Goal: Information Seeking & Learning: Understand process/instructions

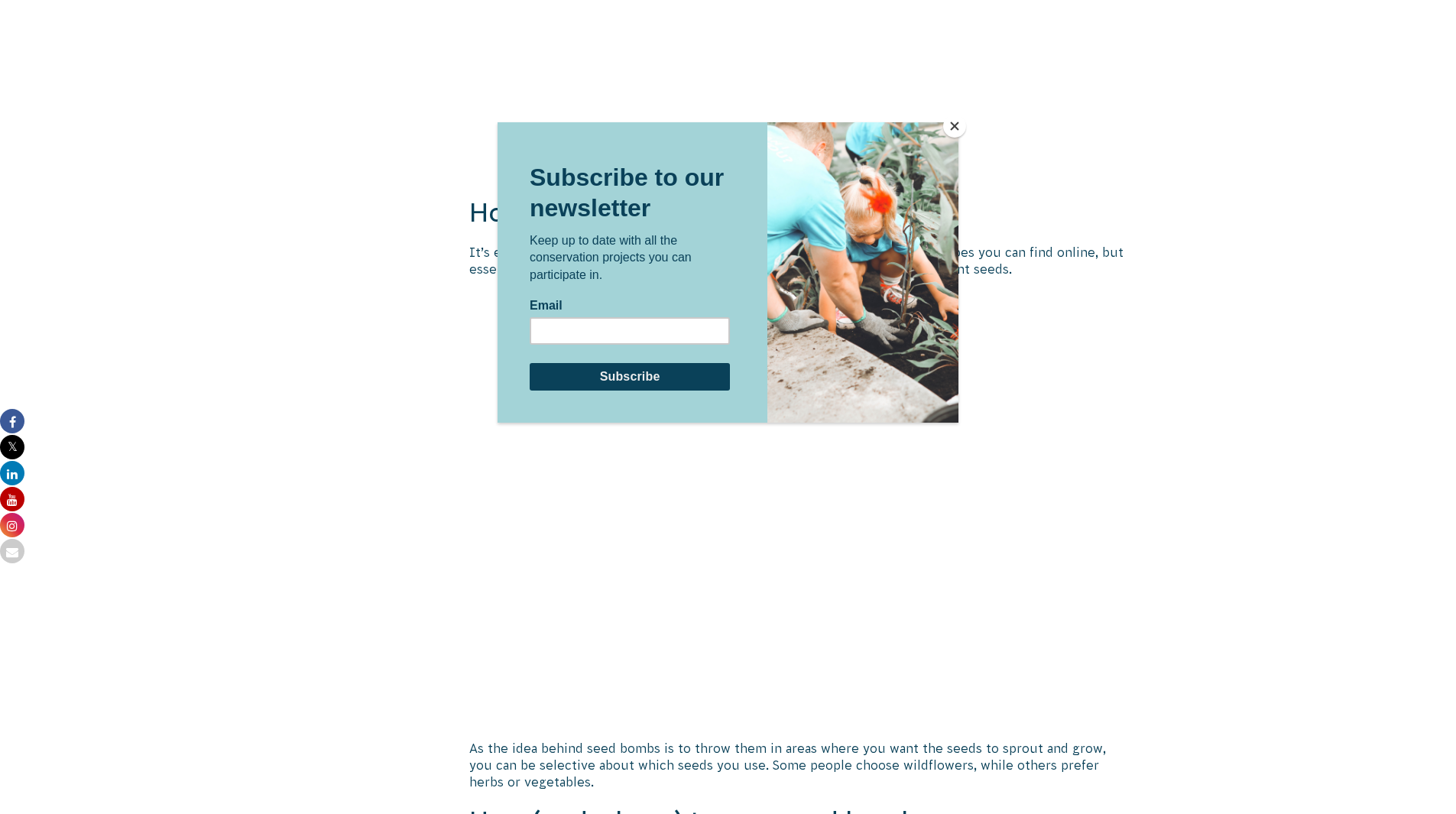
scroll to position [2293, 0]
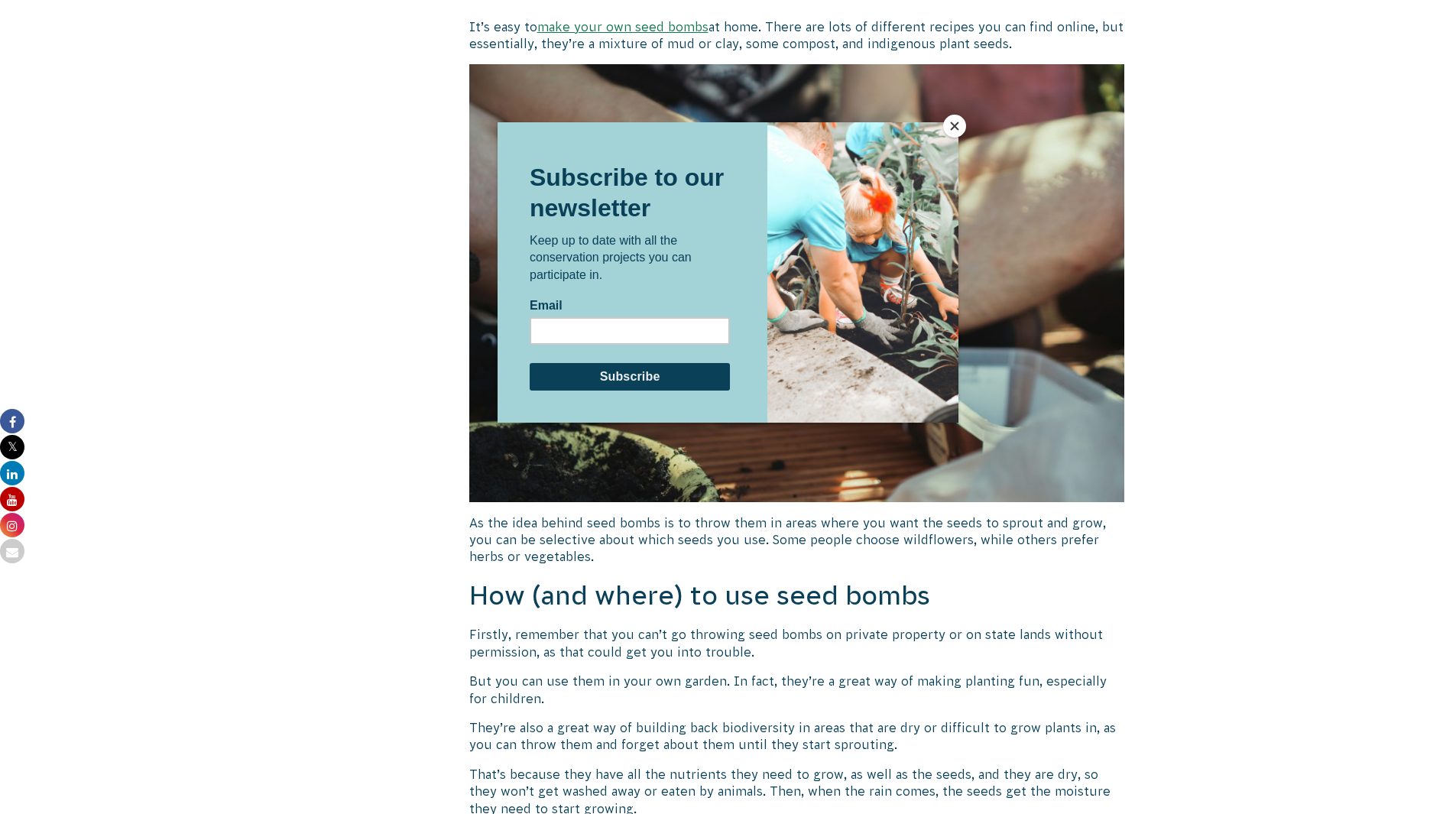
click at [950, 130] on button "Close" at bounding box center [955, 126] width 23 height 23
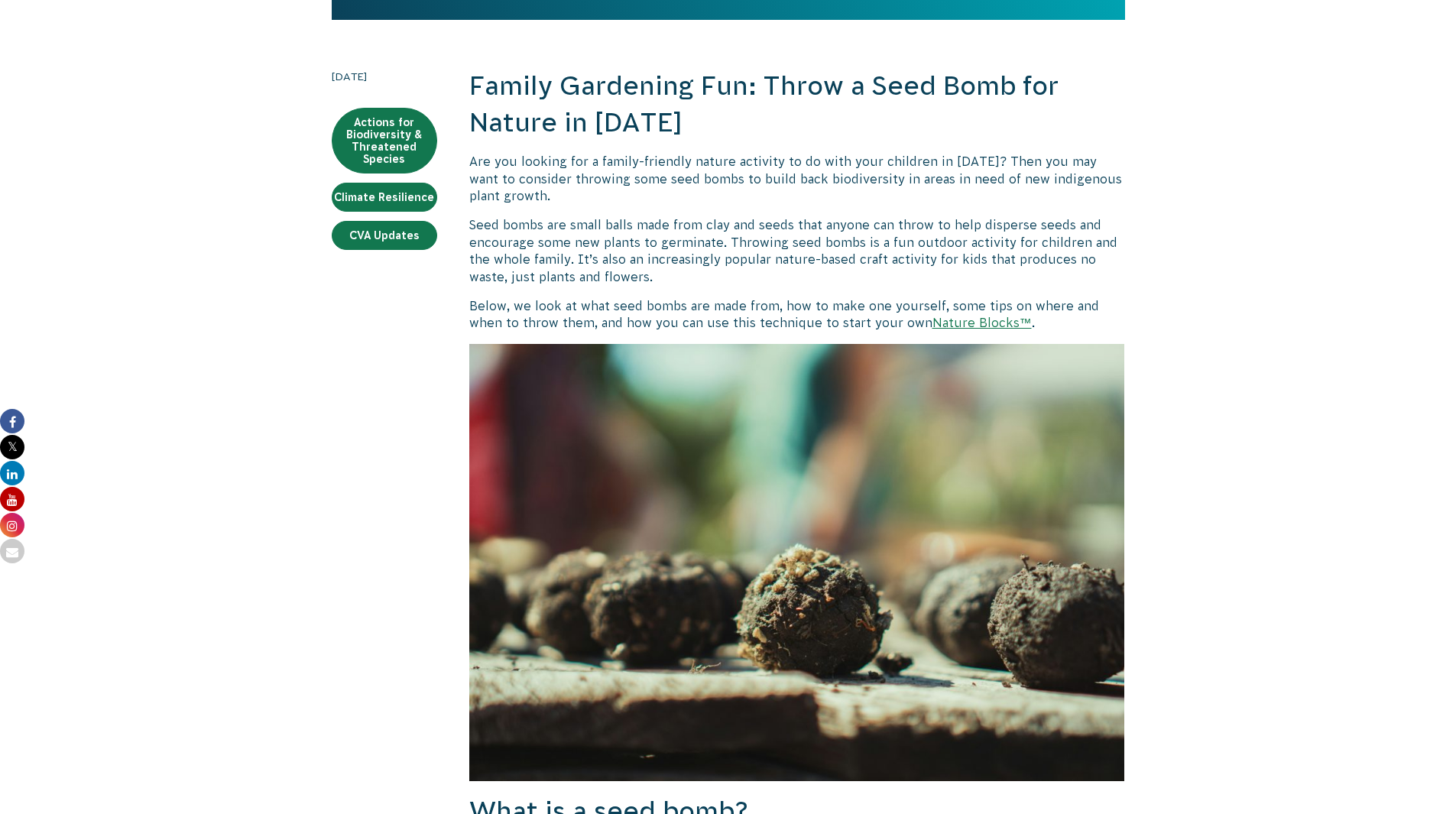
scroll to position [229, 0]
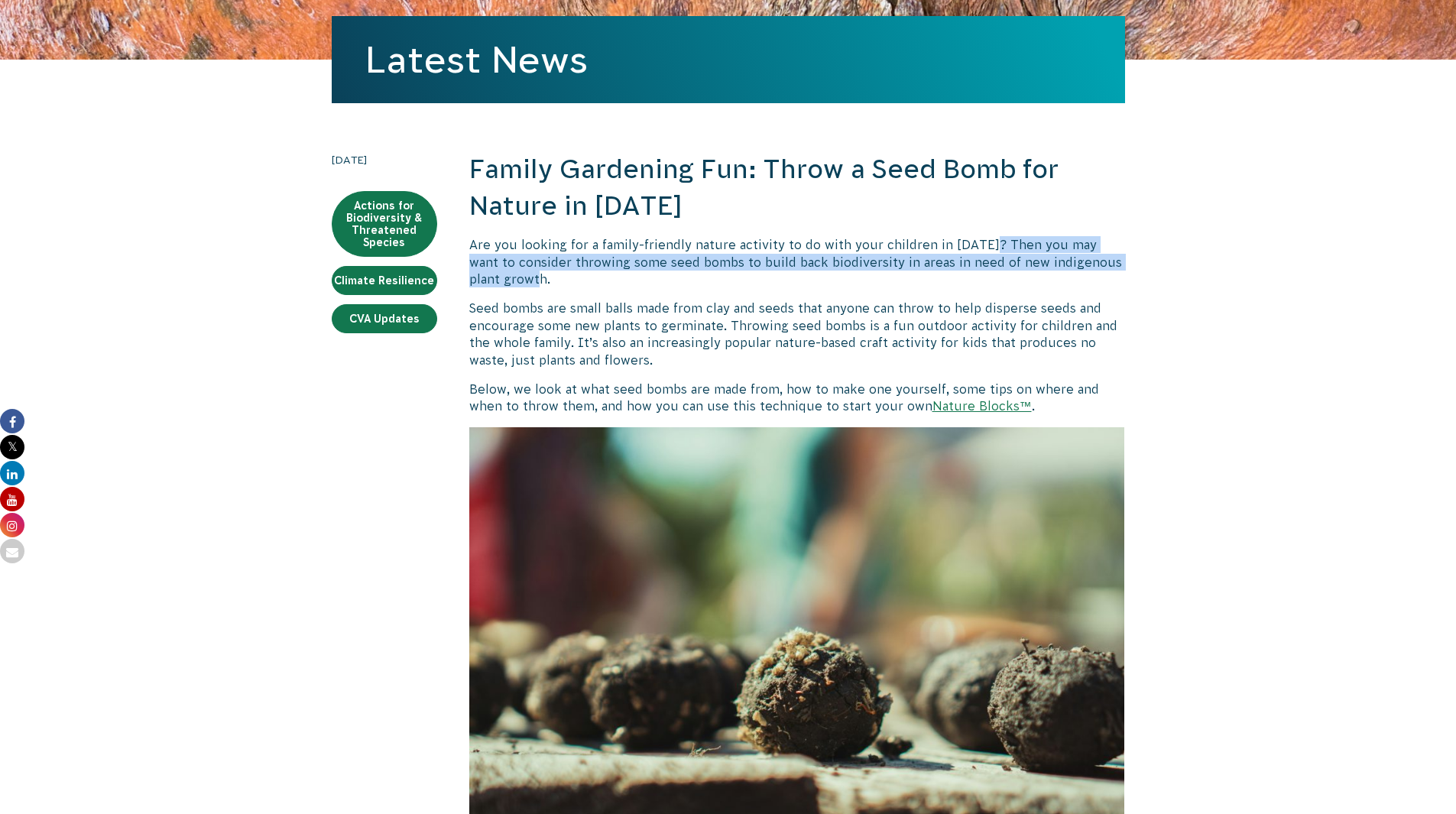
drag, startPoint x: 980, startPoint y: 243, endPoint x: 927, endPoint y: 278, distance: 63.5
click at [927, 278] on p "Are you looking for a family-friendly nature activity to do with your children …" at bounding box center [797, 262] width 656 height 51
copy p "Then you may want to consider throwing some seed bombs to build back biodiversi…"
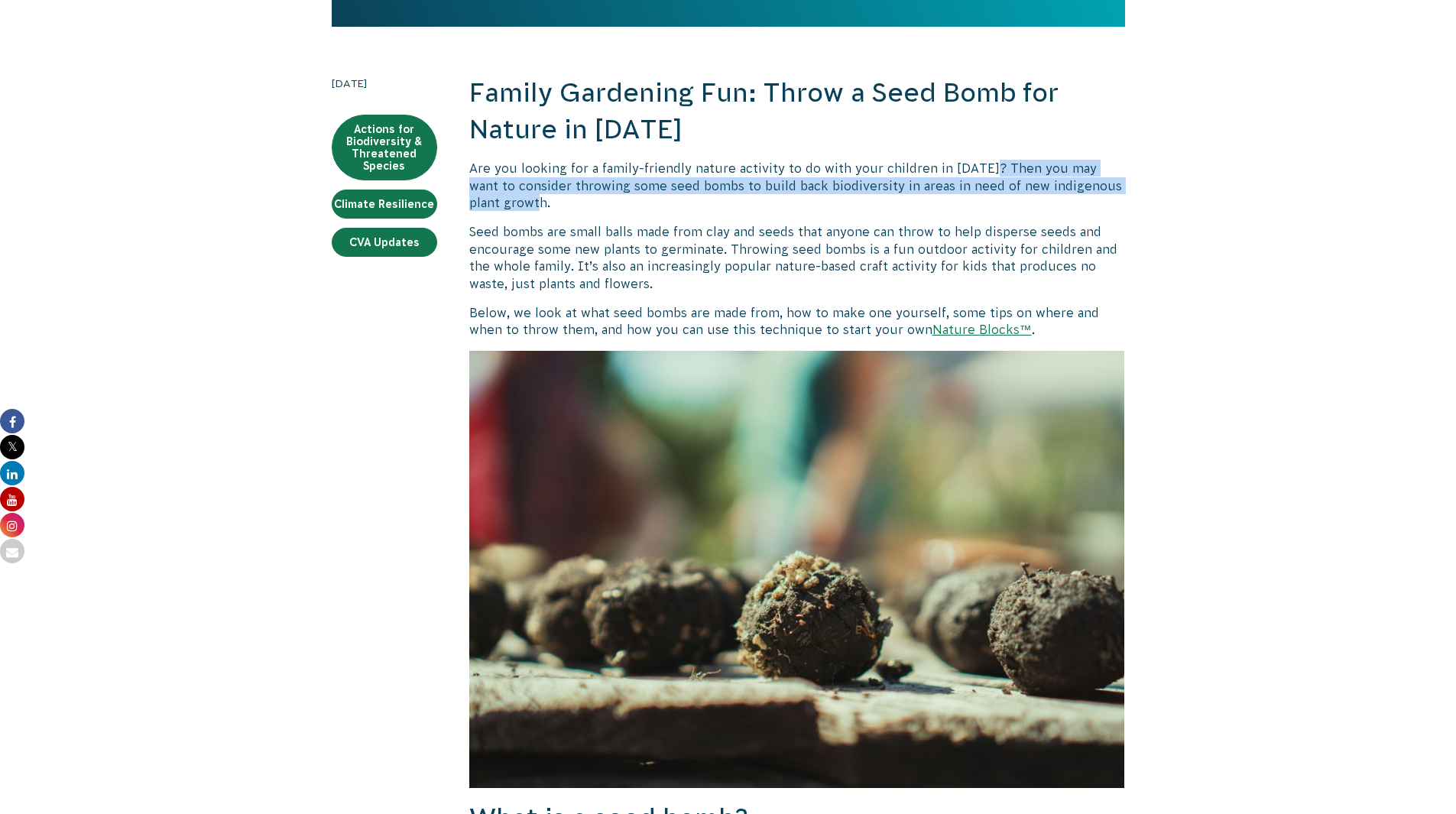
scroll to position [153, 0]
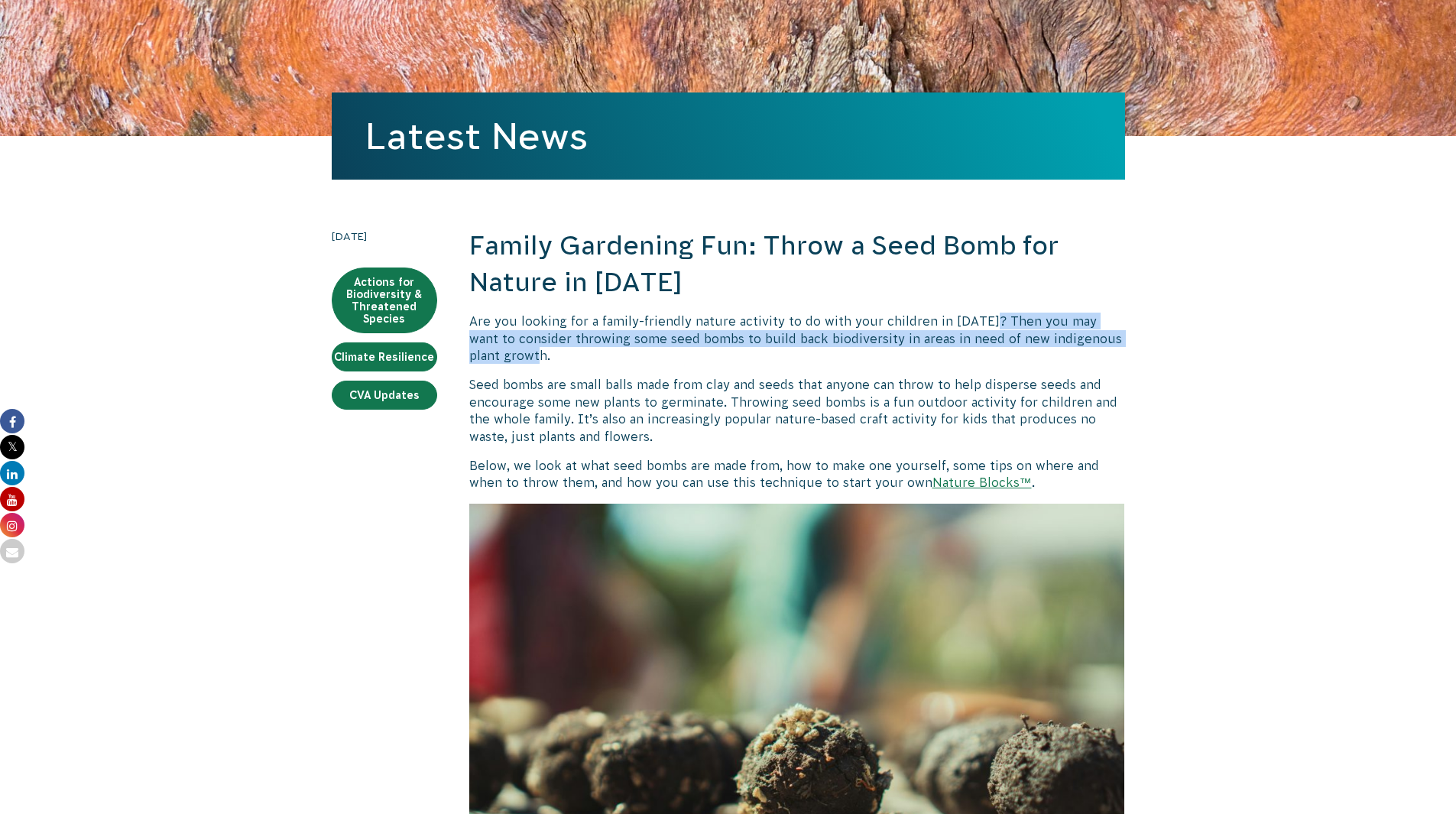
copy p "Then you may want to consider throwing some seed bombs to build back biodiversi…"
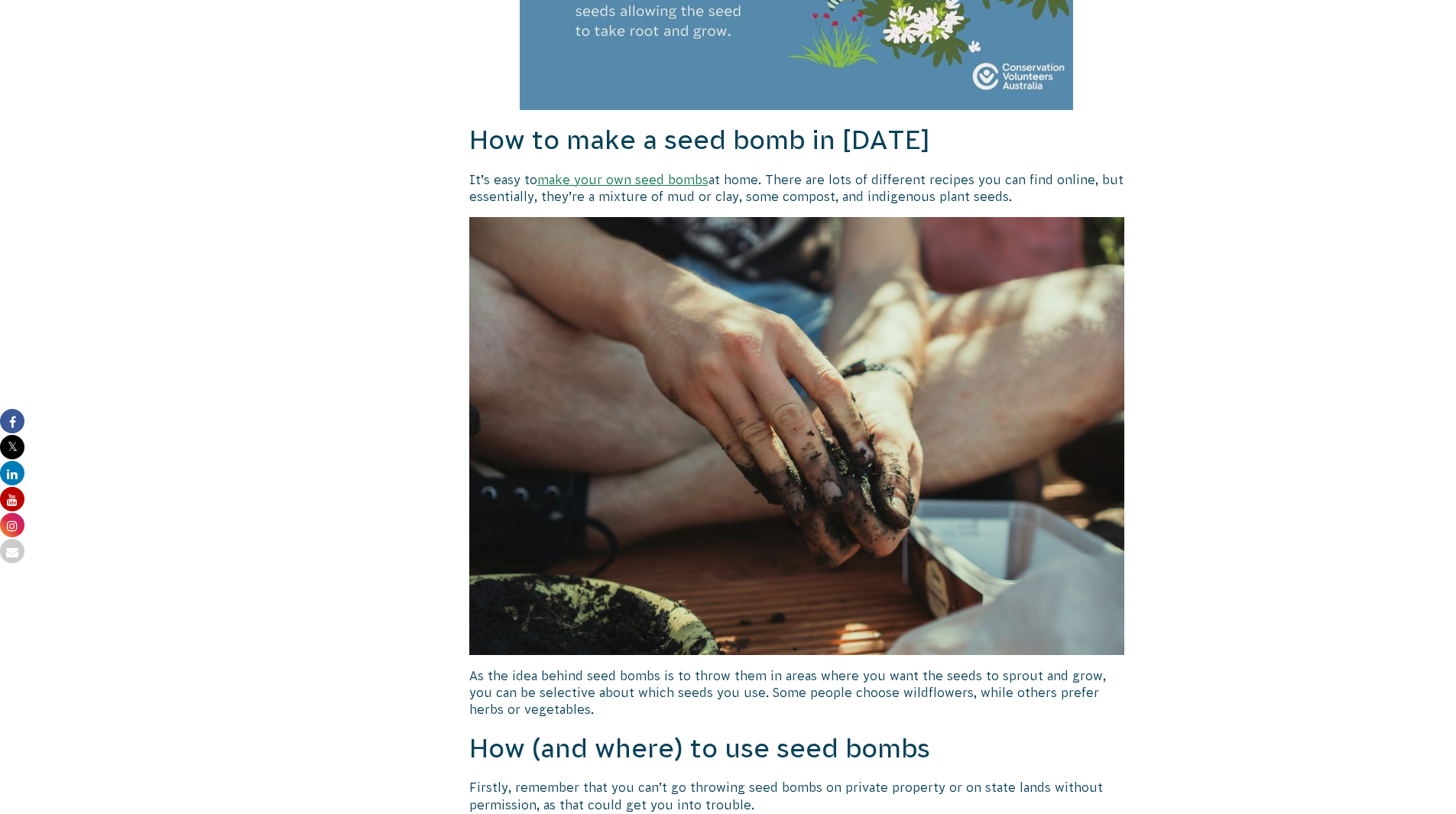
scroll to position [2293, 0]
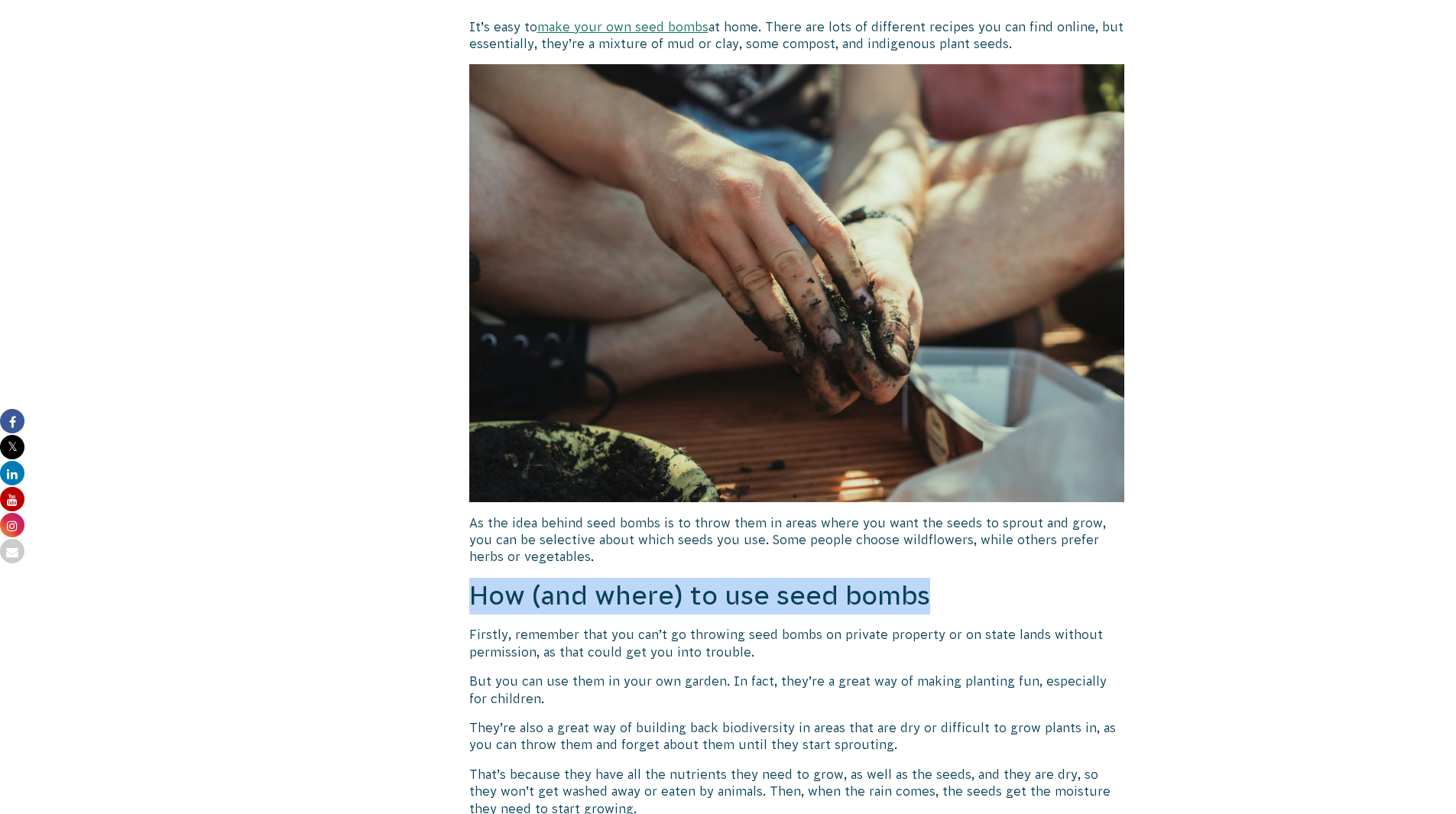
drag, startPoint x: 947, startPoint y: 599, endPoint x: 477, endPoint y: 603, distance: 470.0
click at [477, 603] on h2 "How (and where) to use seed bombs" at bounding box center [797, 596] width 656 height 37
copy h2 "How (and where) to use seed bombs"
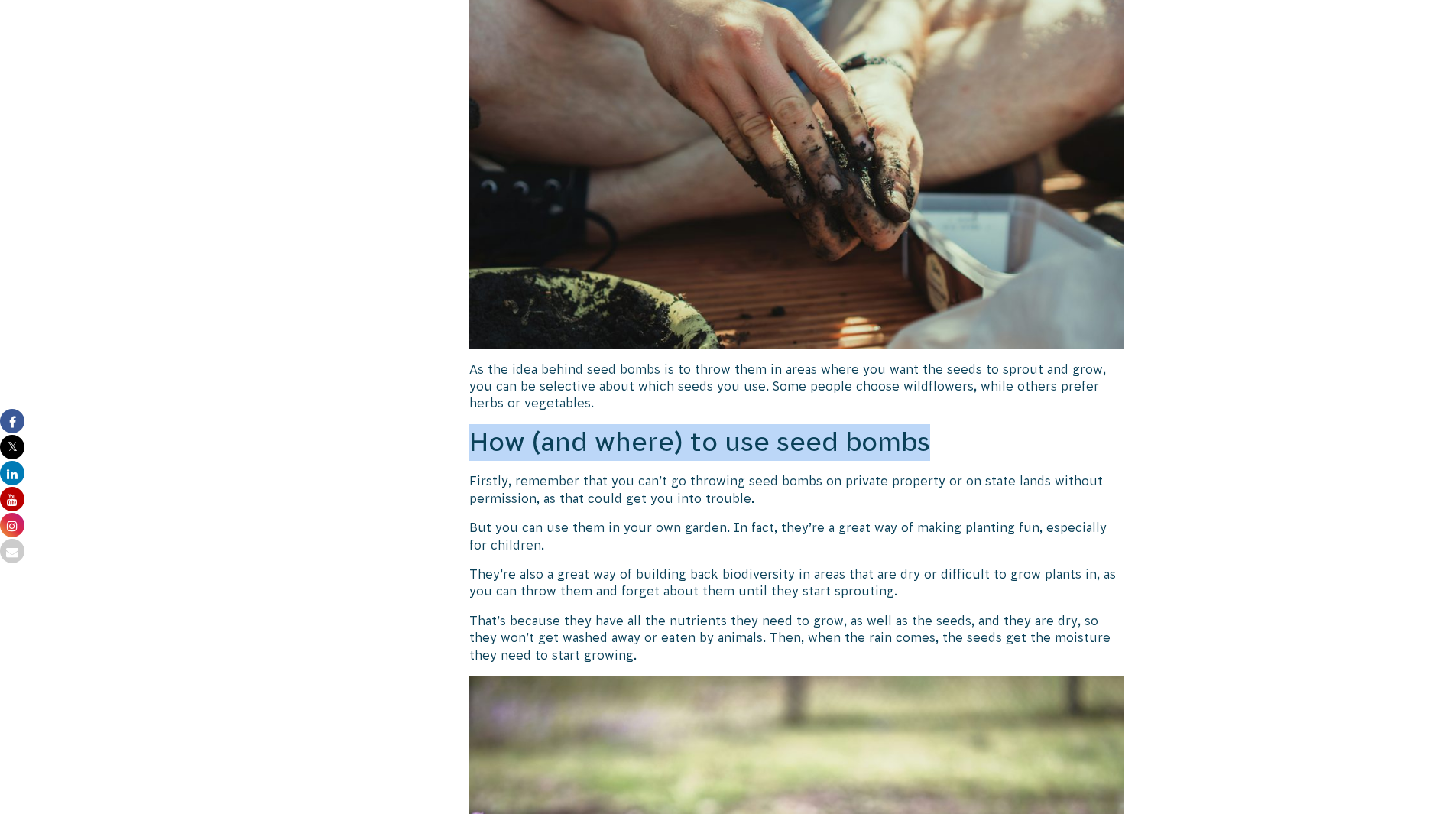
scroll to position [2522, 0]
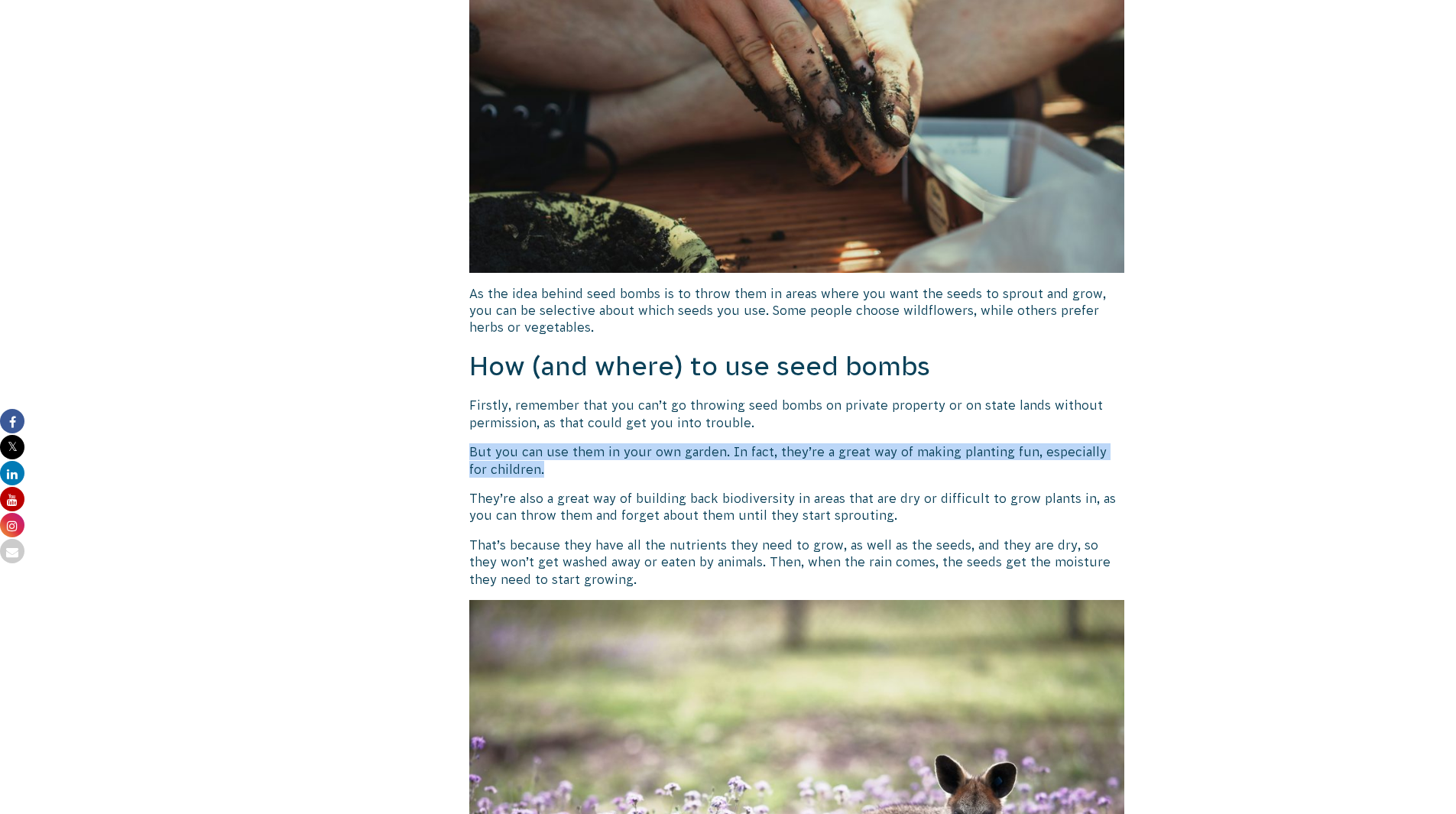
drag, startPoint x: 469, startPoint y: 449, endPoint x: 596, endPoint y: 476, distance: 129.8
click at [596, 476] on p "But you can use them in your own garden. In fact, they’re a great way of making…" at bounding box center [797, 460] width 656 height 35
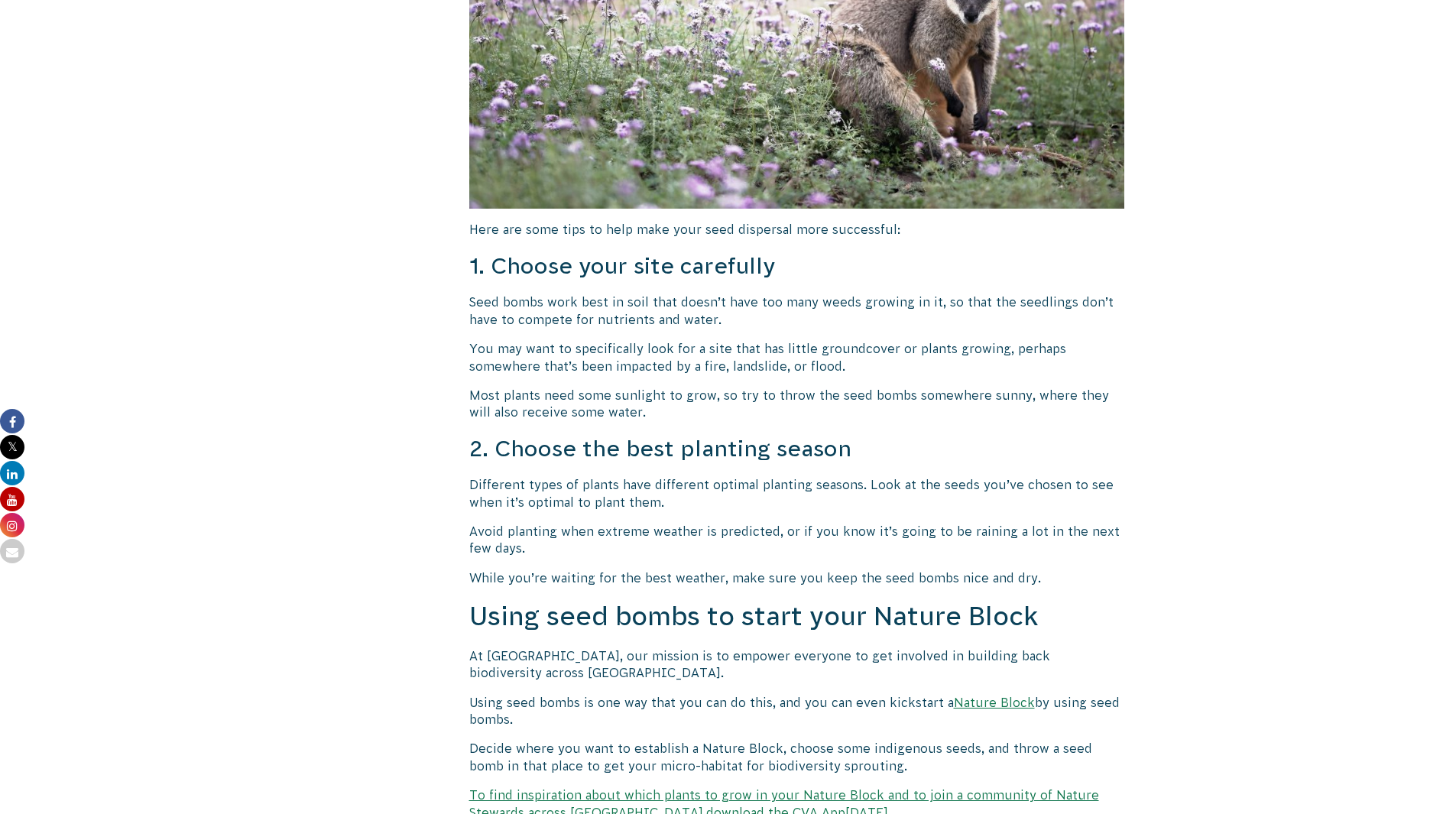
scroll to position [3363, 0]
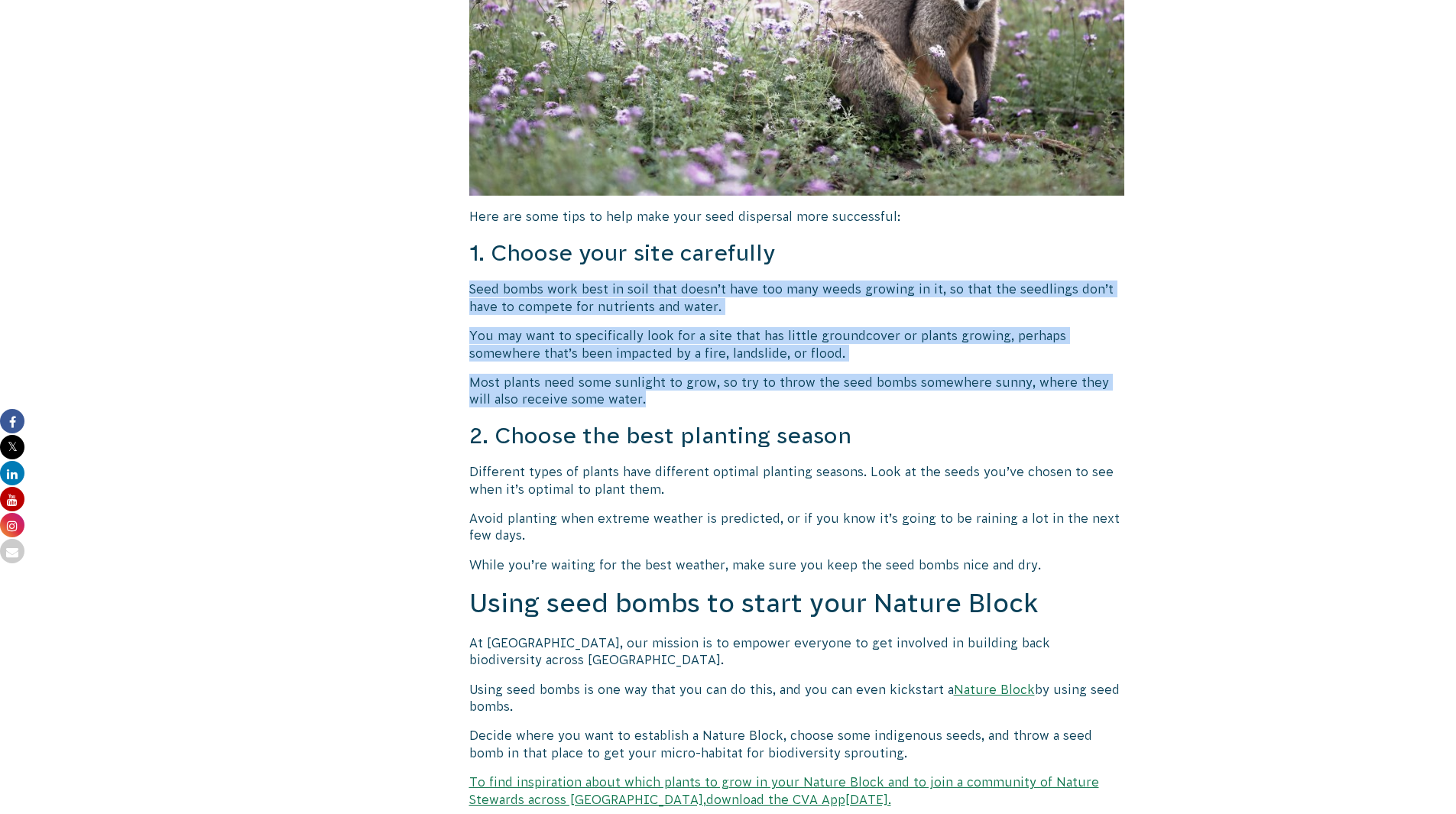
drag, startPoint x: 466, startPoint y: 288, endPoint x: 685, endPoint y: 402, distance: 246.9
copy div "Seed bombs work best in soil that doesn’t have too many weeds growing in it, so…"
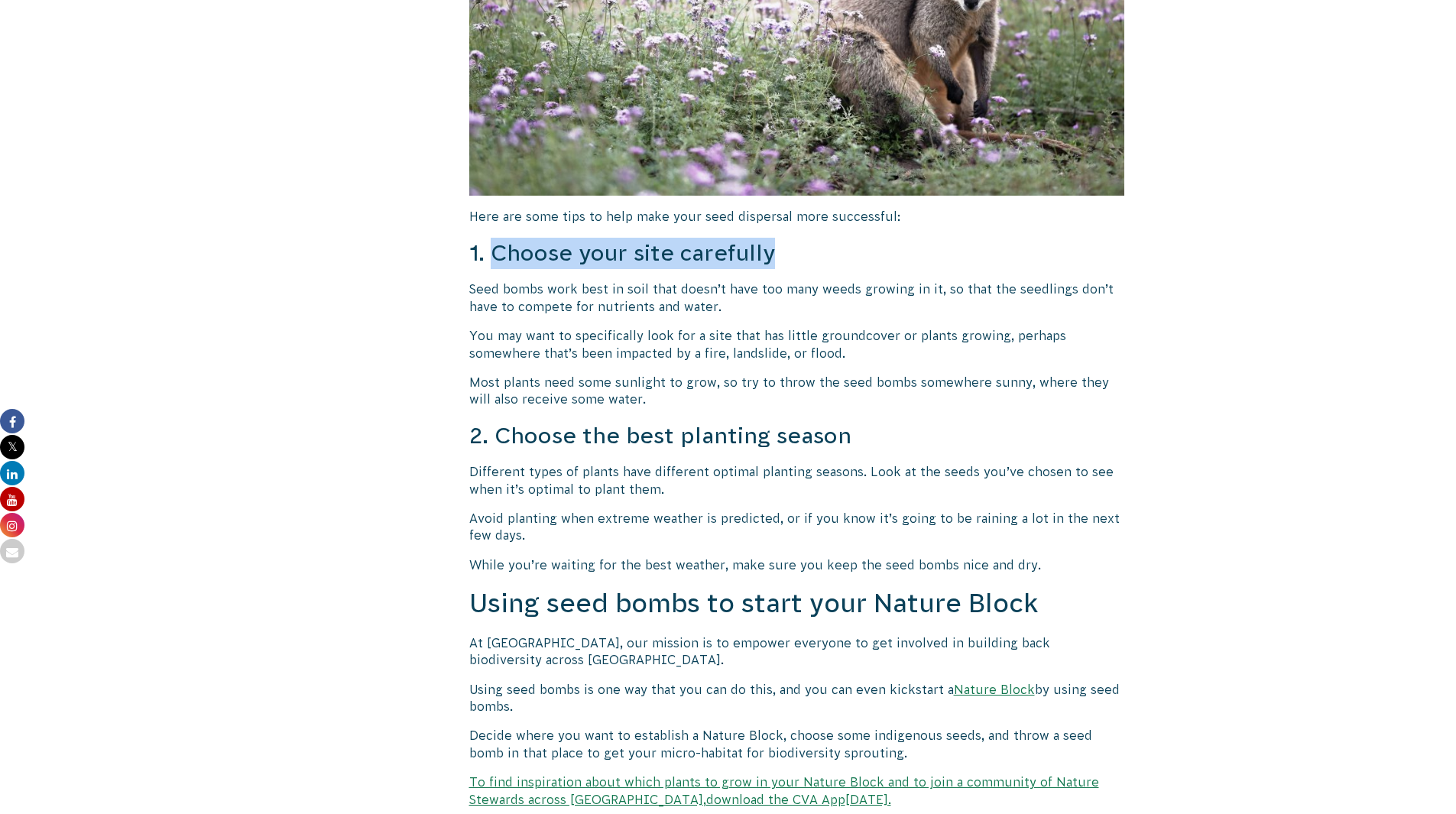
drag, startPoint x: 791, startPoint y: 253, endPoint x: 493, endPoint y: 255, distance: 298.0
click at [493, 255] on h3 "1. Choose your site carefully" at bounding box center [797, 253] width 656 height 31
copy h3 "Choose your site carefully"
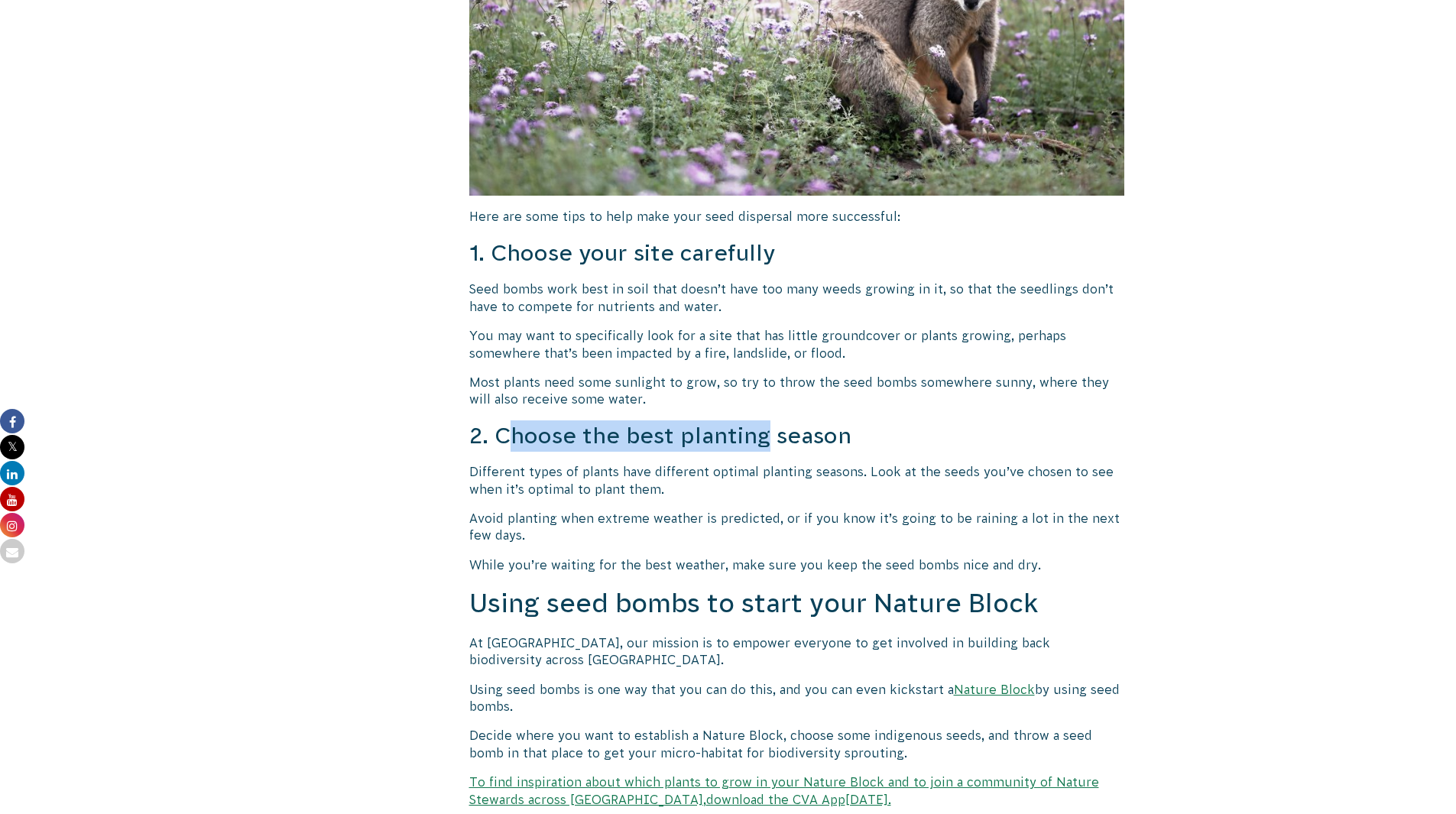
drag, startPoint x: 506, startPoint y: 437, endPoint x: 771, endPoint y: 437, distance: 265.0
click at [771, 437] on h3 "2. Choose the best planting season" at bounding box center [797, 436] width 656 height 31
drag, startPoint x: 758, startPoint y: 443, endPoint x: 637, endPoint y: 441, distance: 121.0
click at [755, 443] on h3 "2. Choose the best planting season" at bounding box center [797, 436] width 656 height 31
click at [503, 439] on h3 "2. Choose the best planting season" at bounding box center [797, 436] width 656 height 31
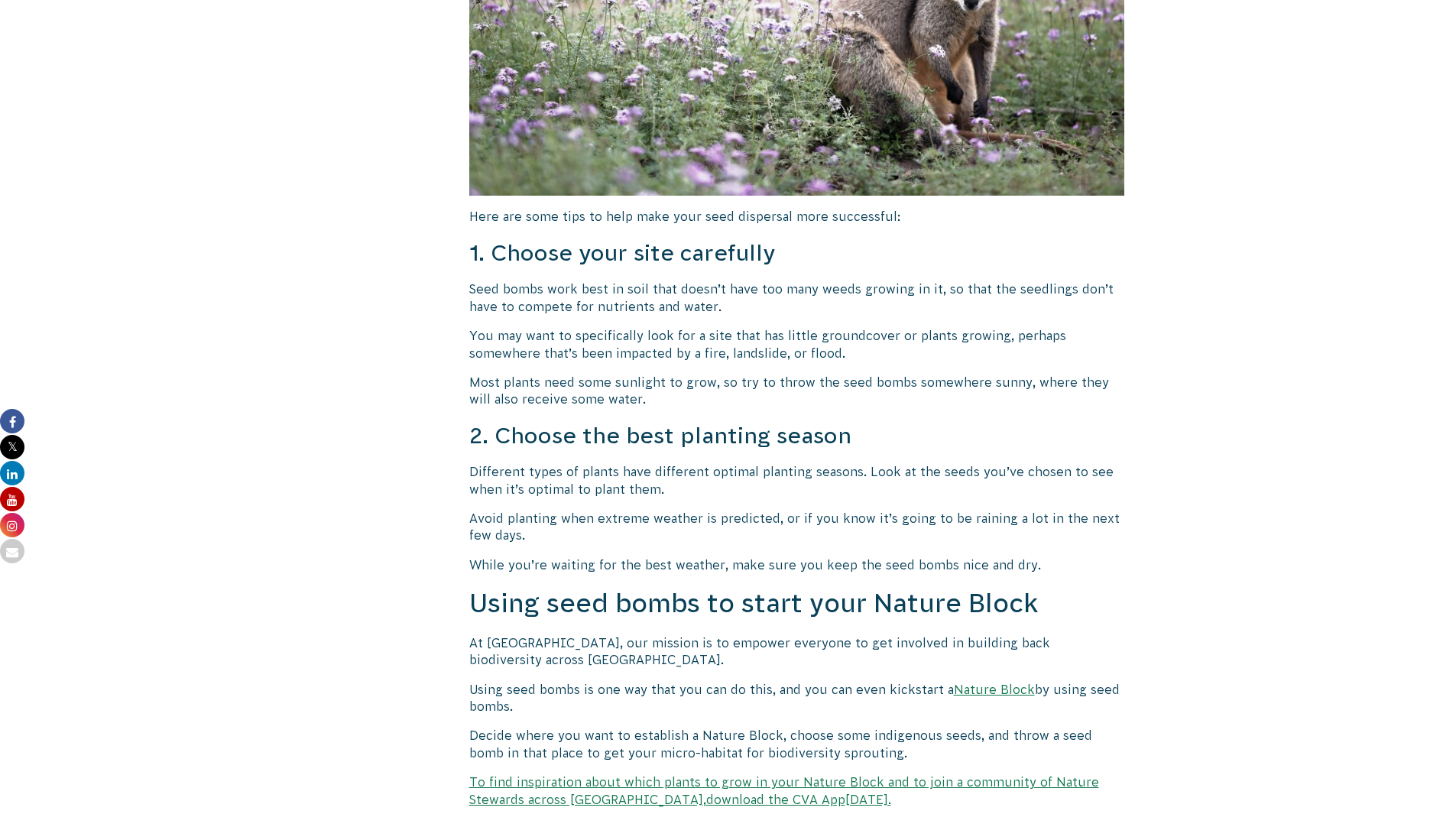
click at [503, 439] on h3 "2. Choose the best planting season" at bounding box center [797, 436] width 656 height 31
click at [499, 428] on h3 "2. Choose the best planting season" at bounding box center [797, 436] width 656 height 31
click at [804, 430] on h3 "2. Choose the best planting season" at bounding box center [797, 436] width 656 height 31
click at [854, 432] on h3 "2. Choose the best planting season" at bounding box center [797, 436] width 656 height 31
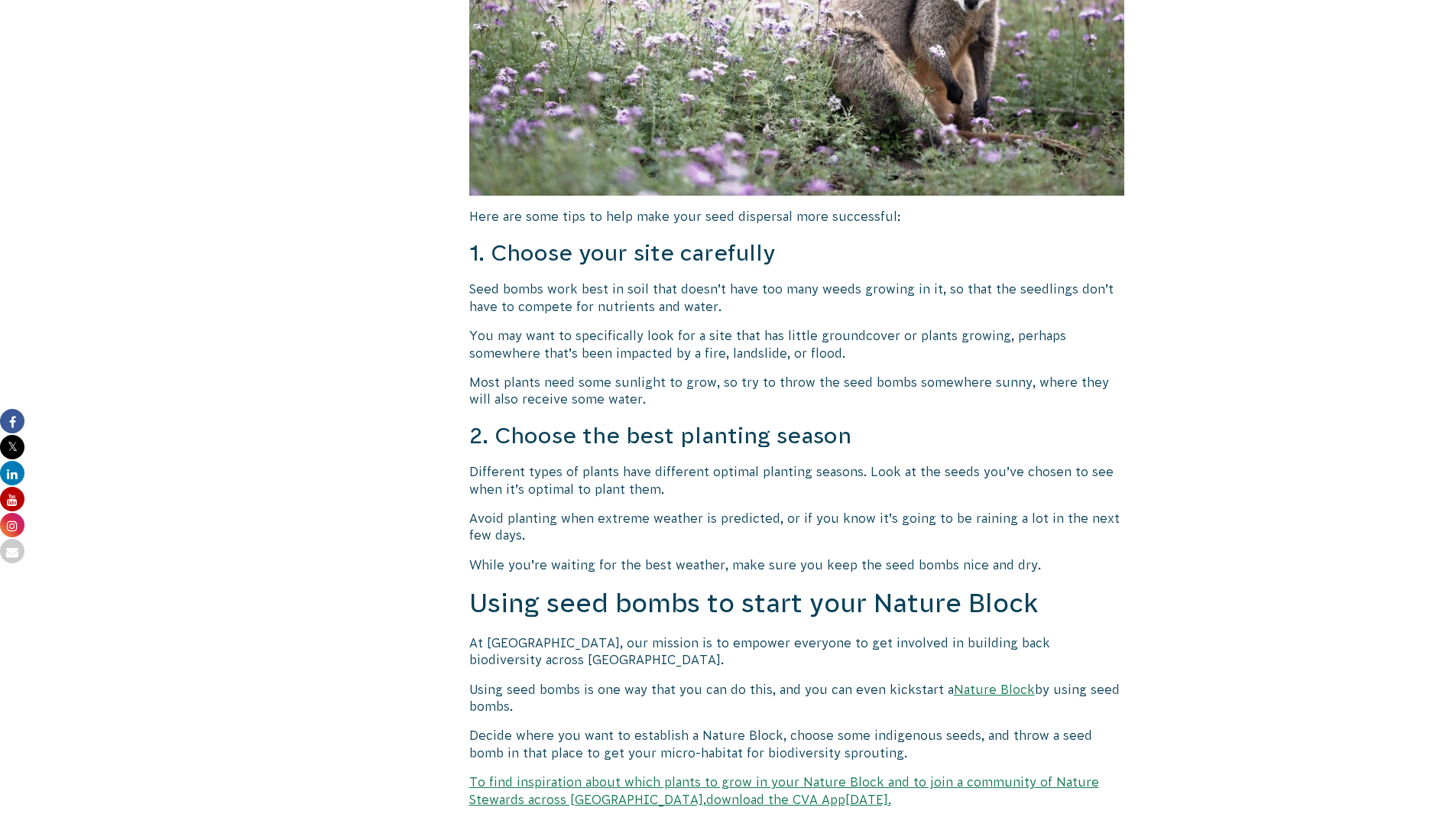
drag, startPoint x: 843, startPoint y: 439, endPoint x: 710, endPoint y: 443, distance: 133.1
click at [710, 443] on h3 "2. Choose the best planting season" at bounding box center [797, 436] width 656 height 31
click at [806, 442] on h3 "2. Choose the best planting season" at bounding box center [797, 436] width 656 height 31
drag, startPoint x: 848, startPoint y: 439, endPoint x: 500, endPoint y: 436, distance: 348.0
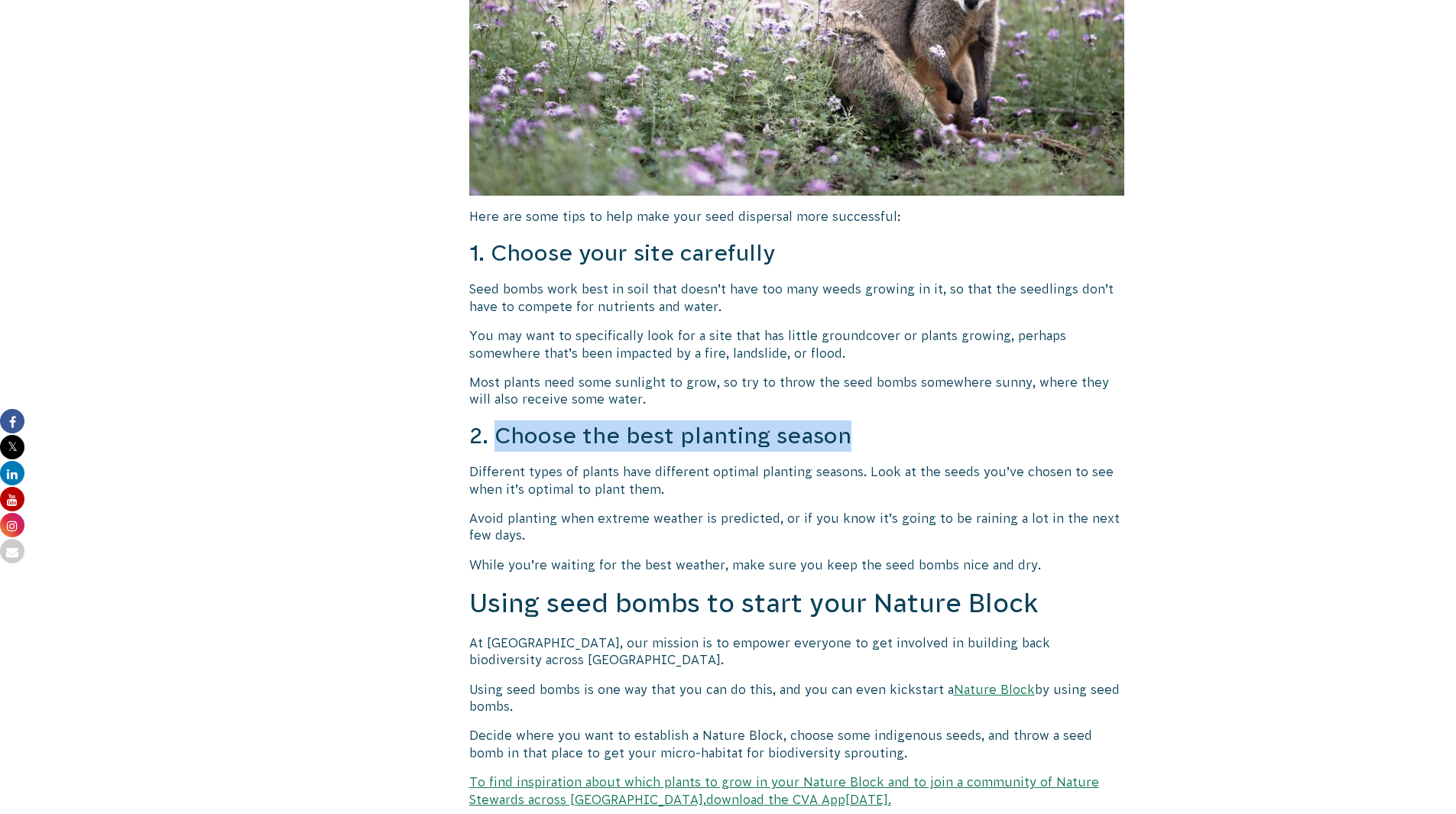
click at [500, 436] on h3 "2. Choose the best planting season" at bounding box center [797, 436] width 656 height 31
copy h3 "Choose the best planting season"
click at [628, 526] on p "Avoid planting when extreme weather is predicted, or if you know it’s going to …" at bounding box center [797, 526] width 656 height 35
click at [471, 524] on p "Avoid planting when extreme weather is predicted, or if you know it’s going to …" at bounding box center [797, 526] width 656 height 35
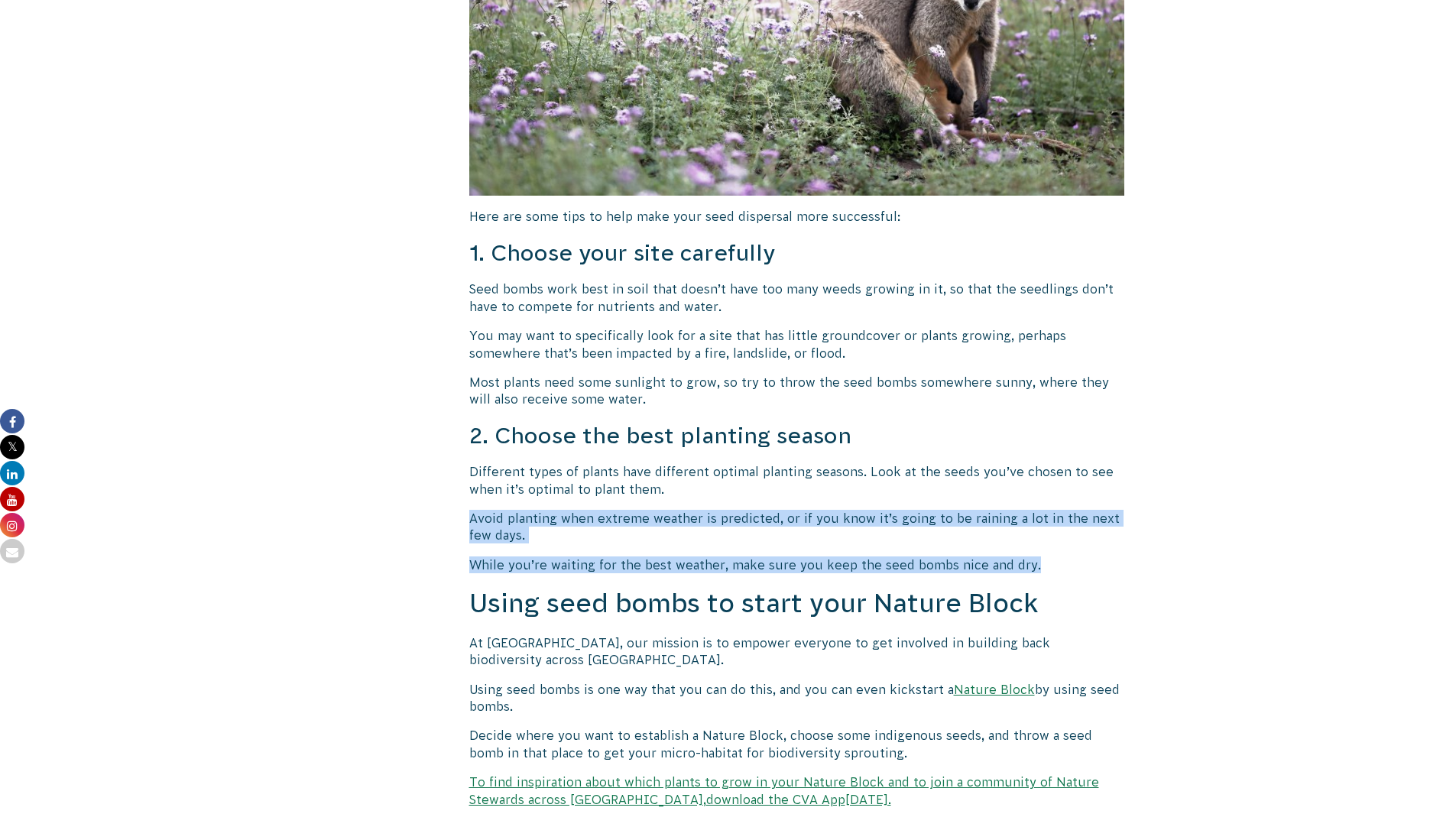
drag, startPoint x: 469, startPoint y: 522, endPoint x: 1027, endPoint y: 562, distance: 559.4
copy div "Avoid planting when extreme weather is predicted, or if you know it’s going to …"
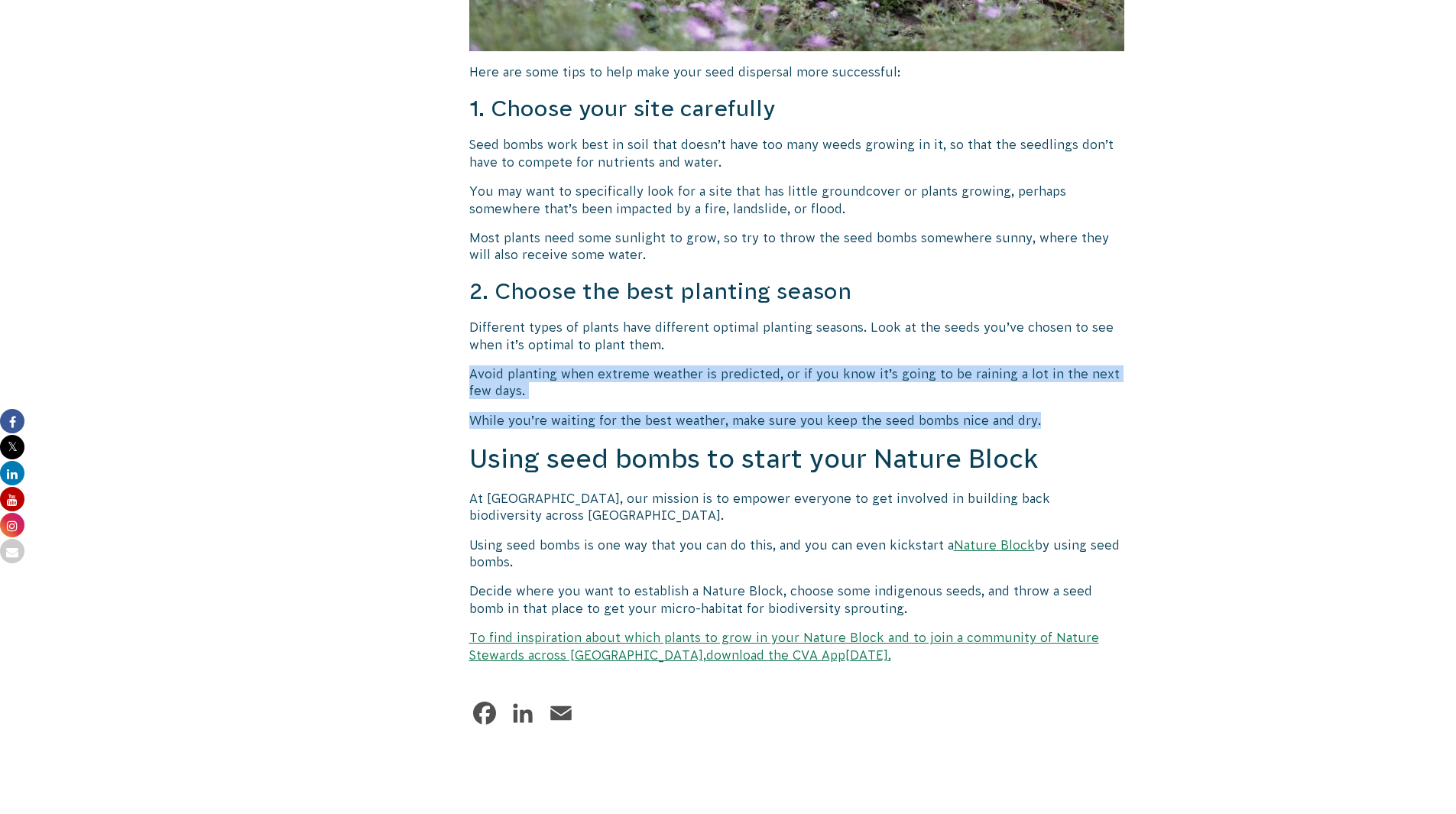
scroll to position [3592, 0]
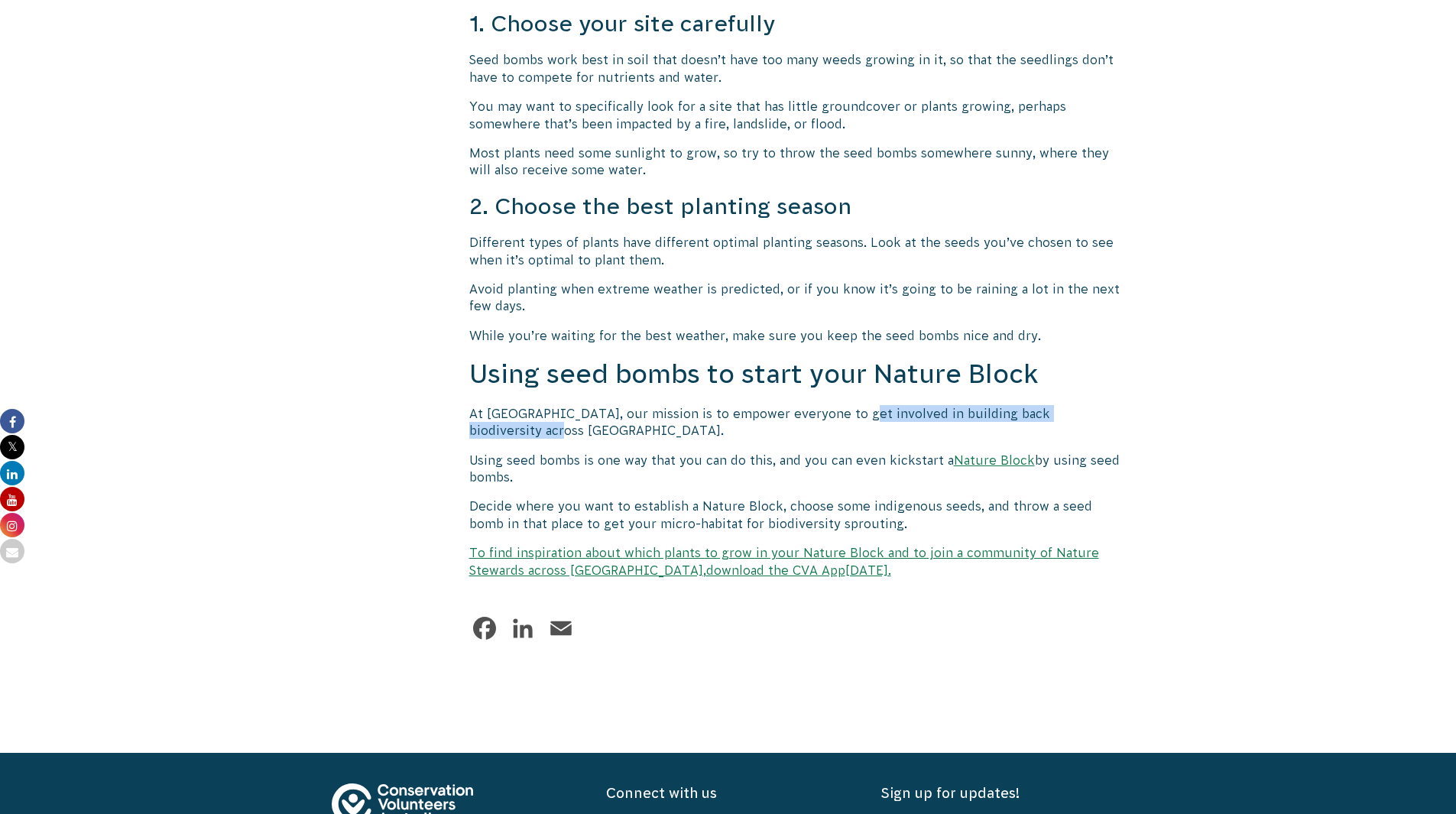
drag, startPoint x: 845, startPoint y: 414, endPoint x: 1104, endPoint y: 412, distance: 259.0
click at [1104, 412] on p "At [GEOGRAPHIC_DATA], our mission is to empower everyone to get involved in bui…" at bounding box center [797, 422] width 656 height 35
copy p "building back biodiversity across [GEOGRAPHIC_DATA]."
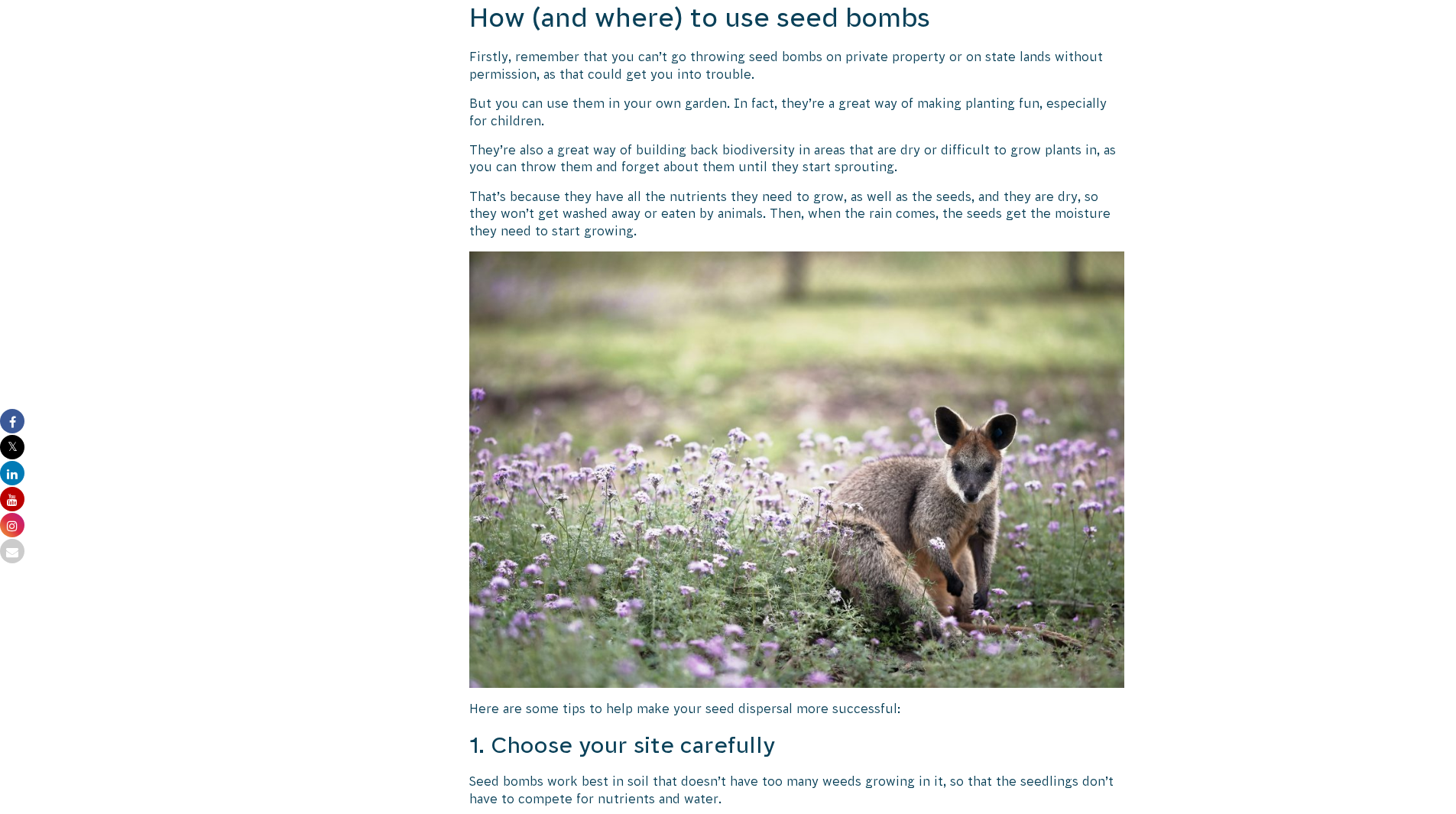
scroll to position [2599, 0]
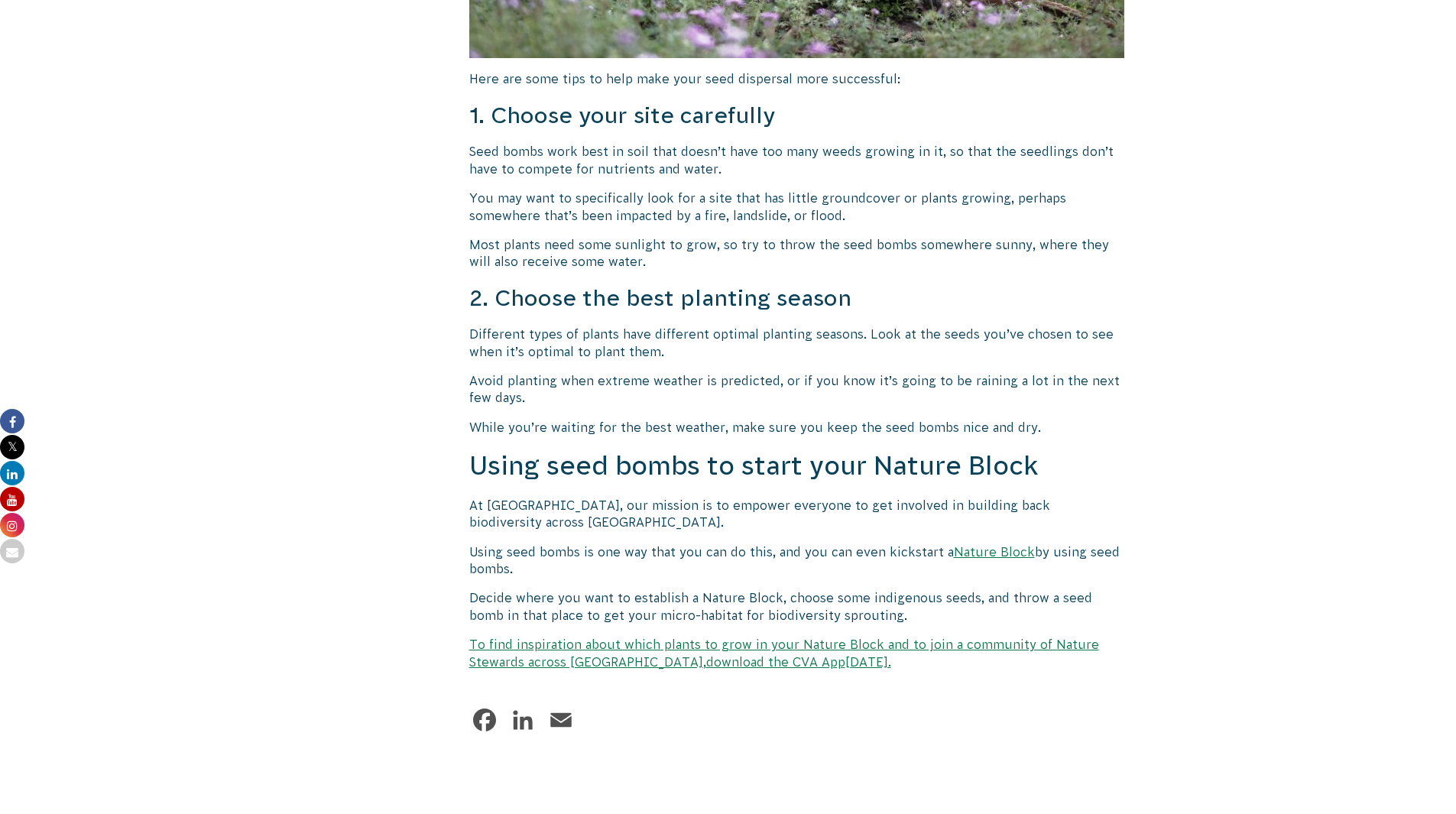
scroll to position [3363, 0]
